Goal: Task Accomplishment & Management: Use online tool/utility

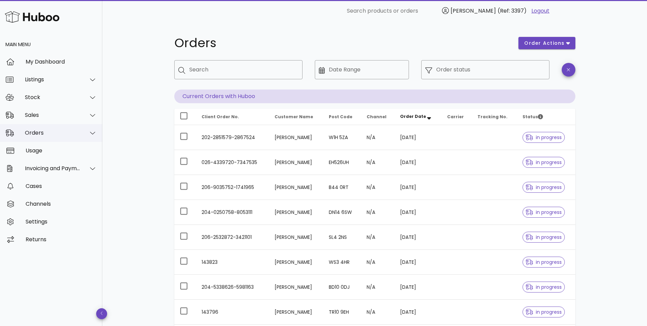
click at [59, 133] on div "Orders" at bounding box center [53, 132] width 56 height 6
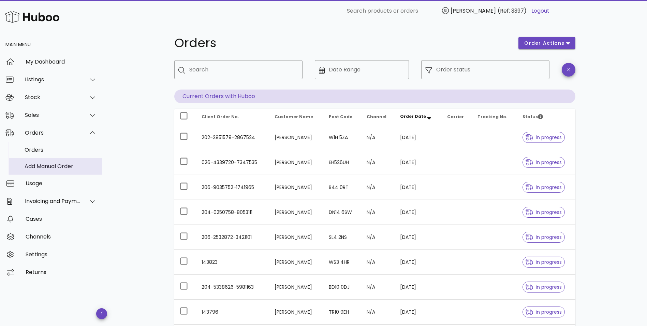
click at [41, 166] on div "Add Manual Order" at bounding box center [61, 166] width 72 height 6
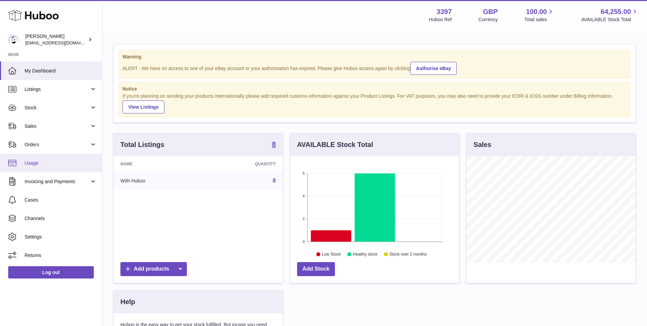
scroll to position [106, 169]
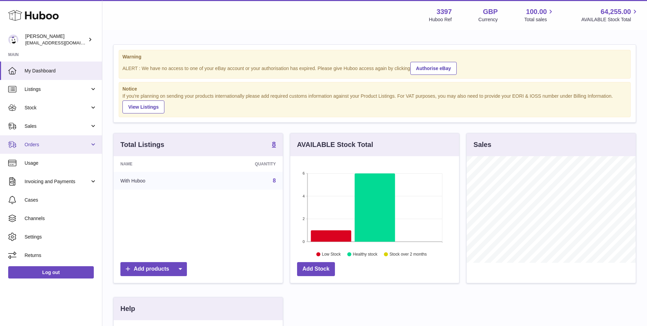
click at [39, 145] on span "Orders" at bounding box center [57, 144] width 65 height 6
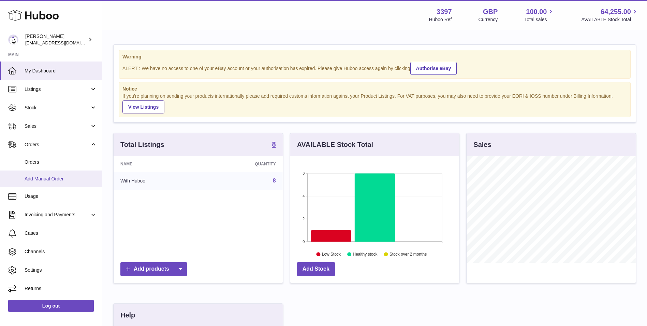
click at [44, 179] on span "Add Manual Order" at bounding box center [61, 178] width 72 height 6
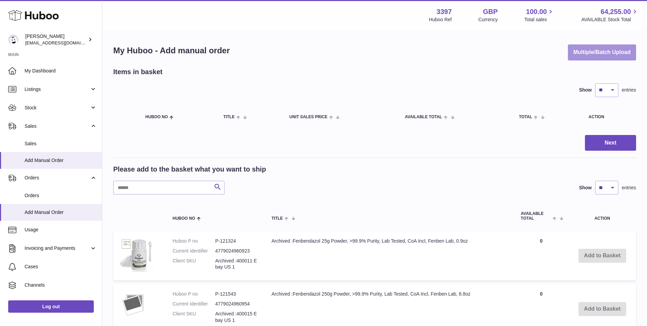
click at [595, 59] on button "Multiple/Batch Upload" at bounding box center [602, 52] width 68 height 16
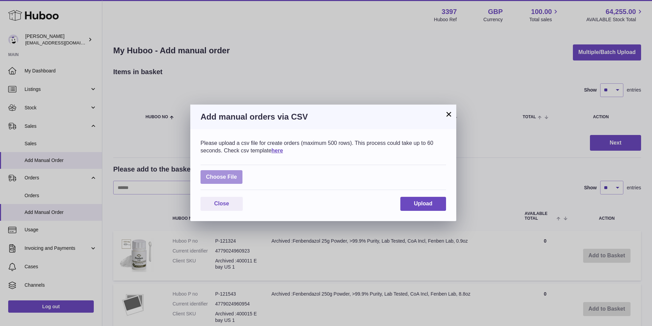
click at [215, 177] on label at bounding box center [222, 177] width 42 height 14
click at [237, 174] on input "file" at bounding box center [237, 173] width 0 height 0
type input "**********"
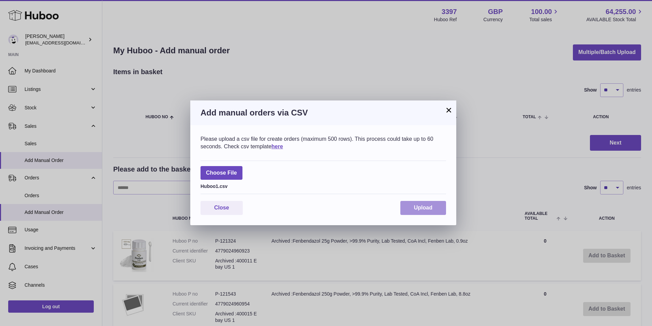
click at [418, 209] on span "Upload" at bounding box center [423, 207] width 18 height 6
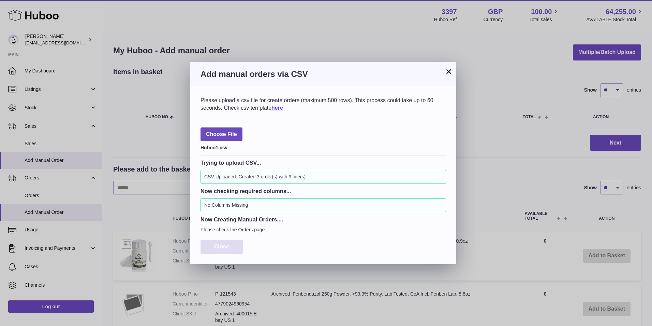
click at [227, 245] on span "Close" at bounding box center [221, 246] width 15 height 6
